Goal: Obtain resource: Download file/media

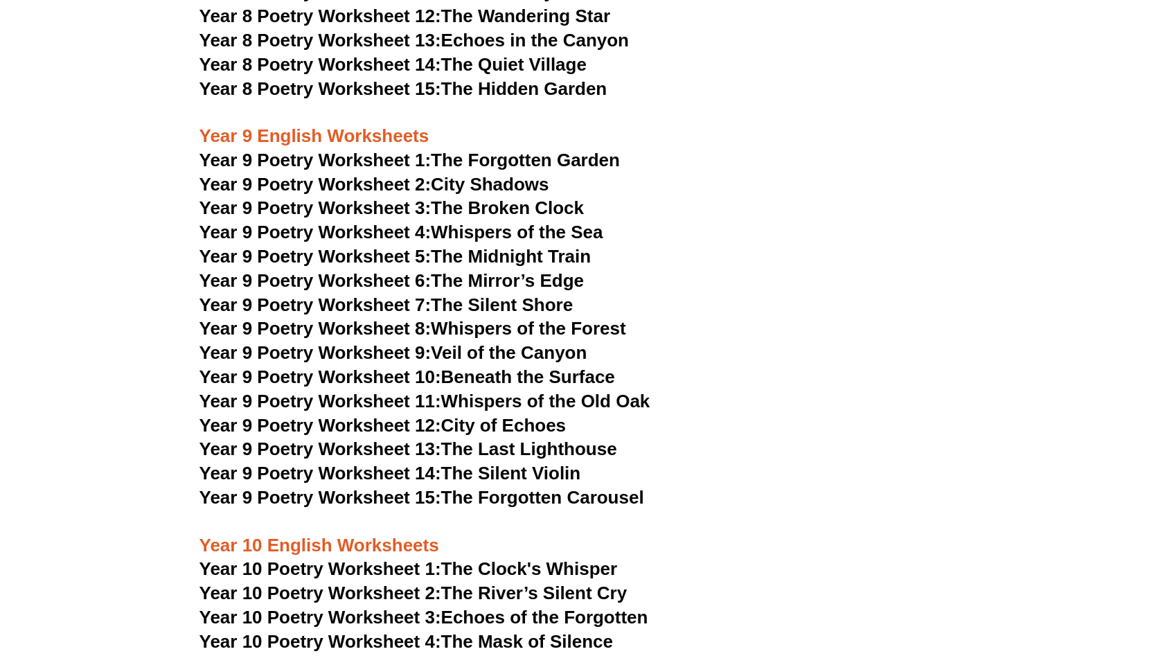
scroll to position [8910, 0]
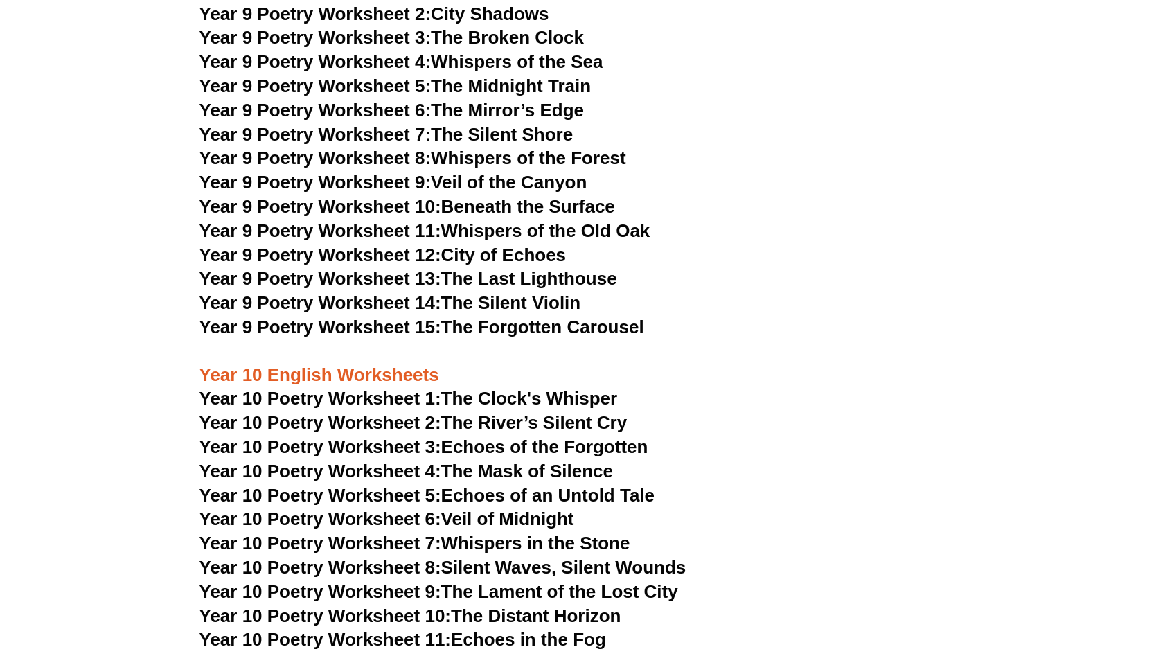
click at [486, 388] on link "Year 10 Poetry Worksheet 1: The Clock's Whisper" at bounding box center [408, 398] width 418 height 21
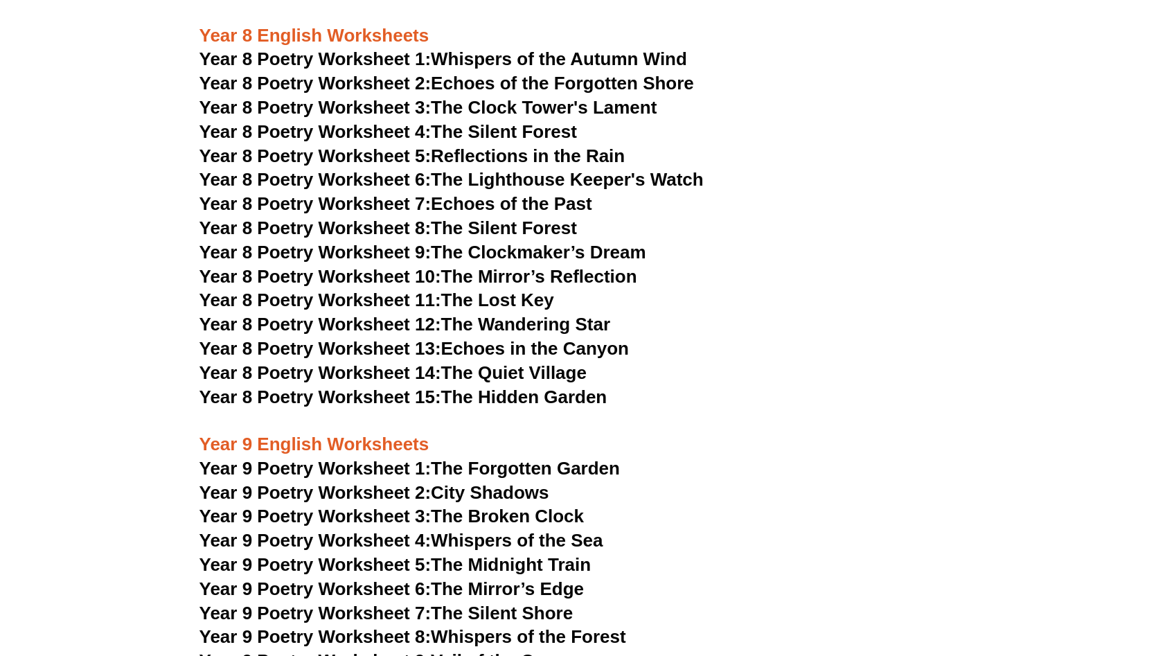
scroll to position [8430, 0]
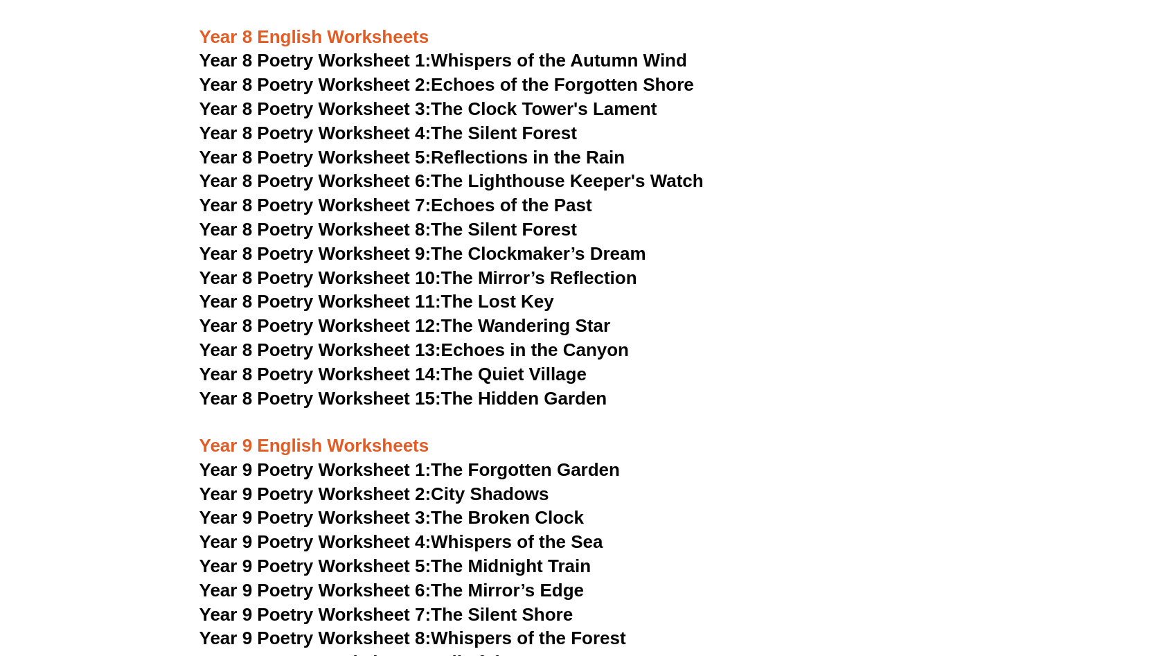
click at [505, 459] on link "Year 9 Poetry Worksheet 1: The Forgotten Garden" at bounding box center [409, 469] width 420 height 21
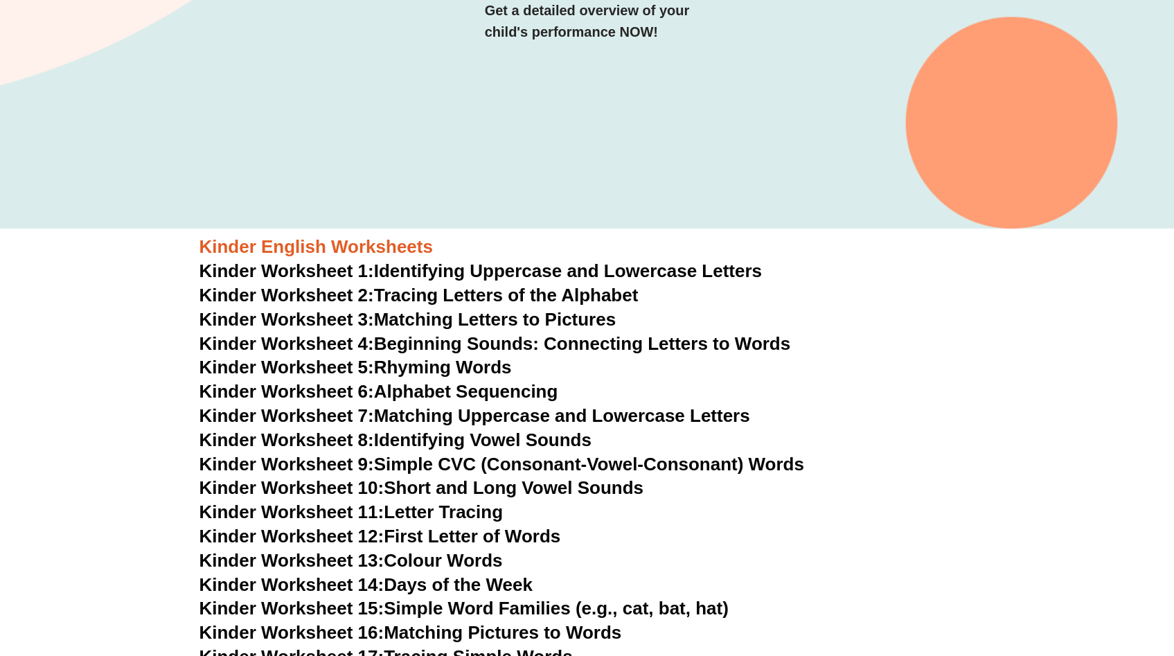
scroll to position [169, 0]
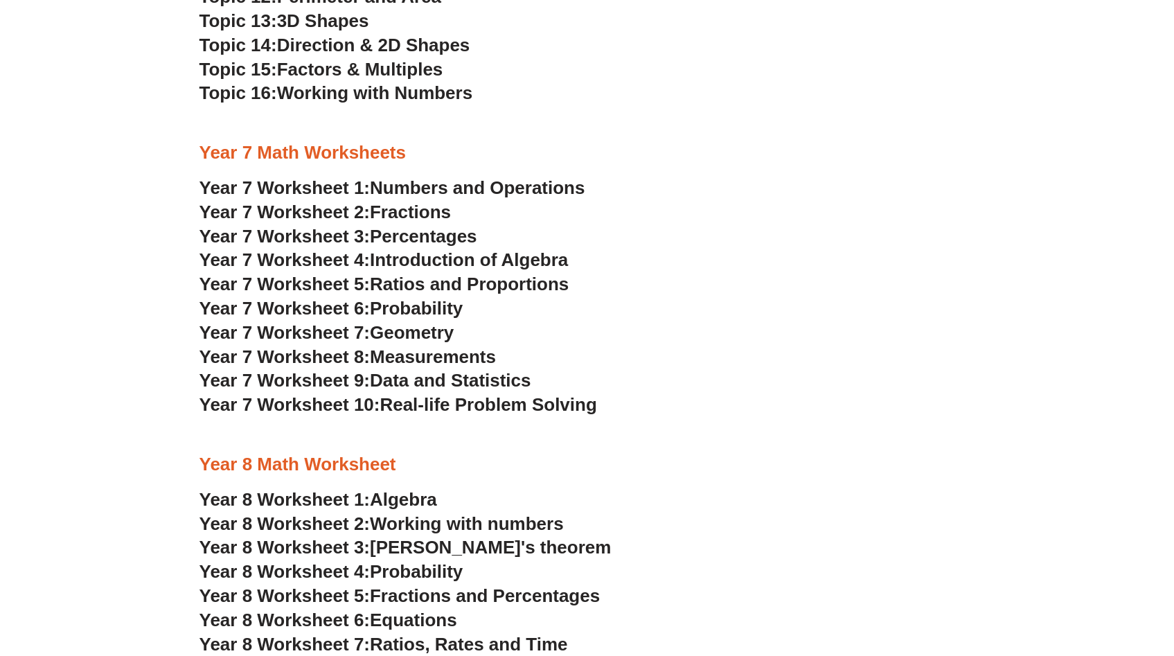
scroll to position [3535, 0]
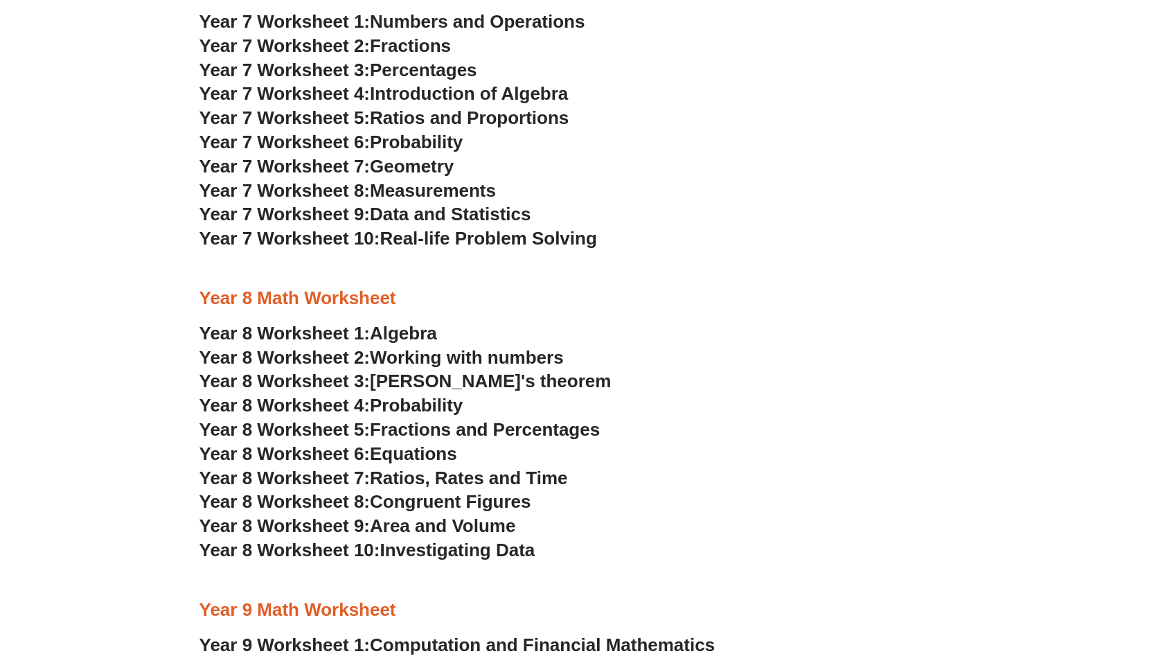
click at [415, 377] on span "[PERSON_NAME]'s theorem" at bounding box center [490, 380] width 241 height 21
click at [384, 339] on span "Algebra" at bounding box center [403, 333] width 67 height 21
click at [474, 239] on span "Real-life Problem Solving" at bounding box center [487, 238] width 217 height 21
